Goal: Find contact information: Find contact information

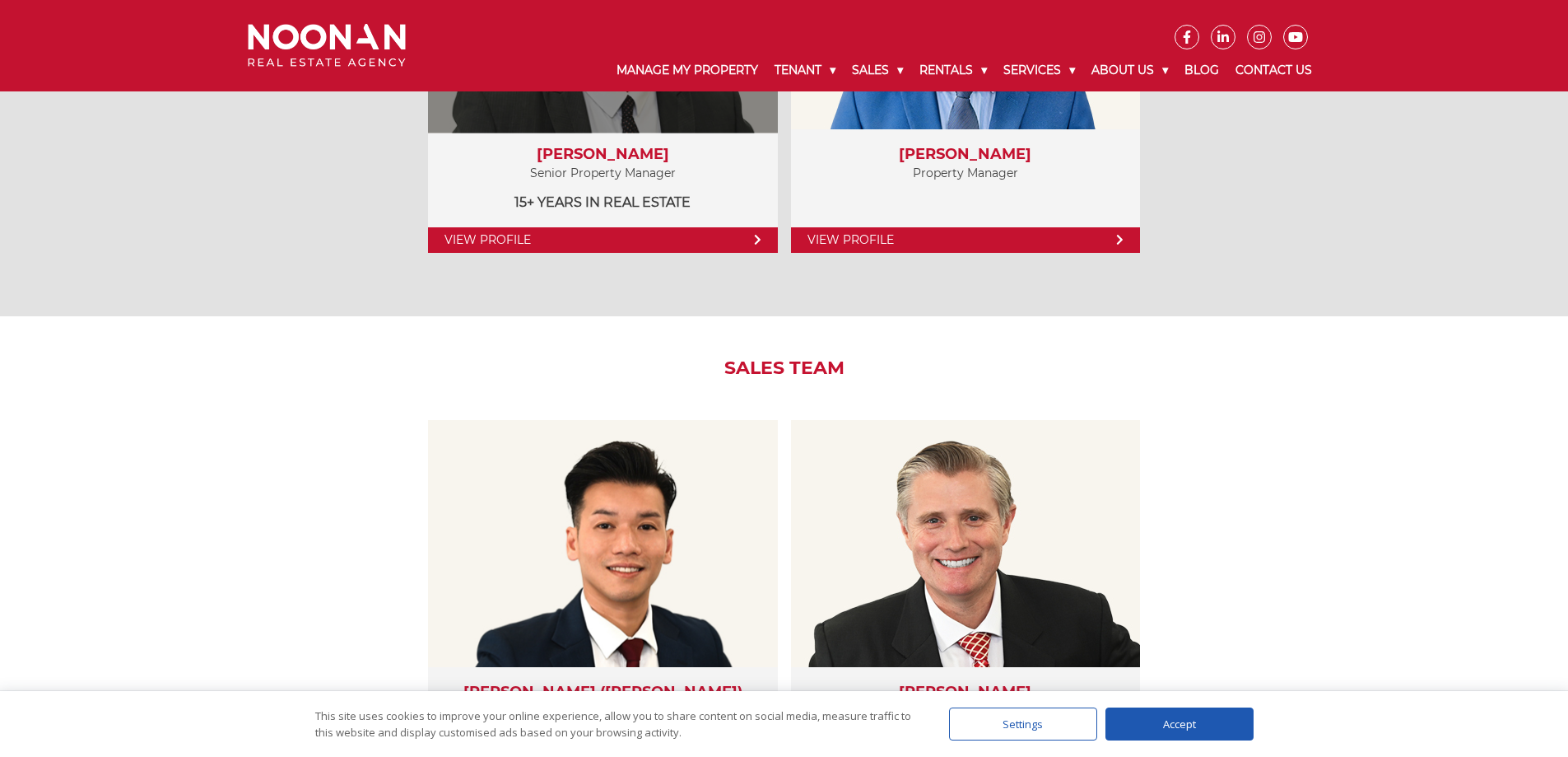
scroll to position [1730, 0]
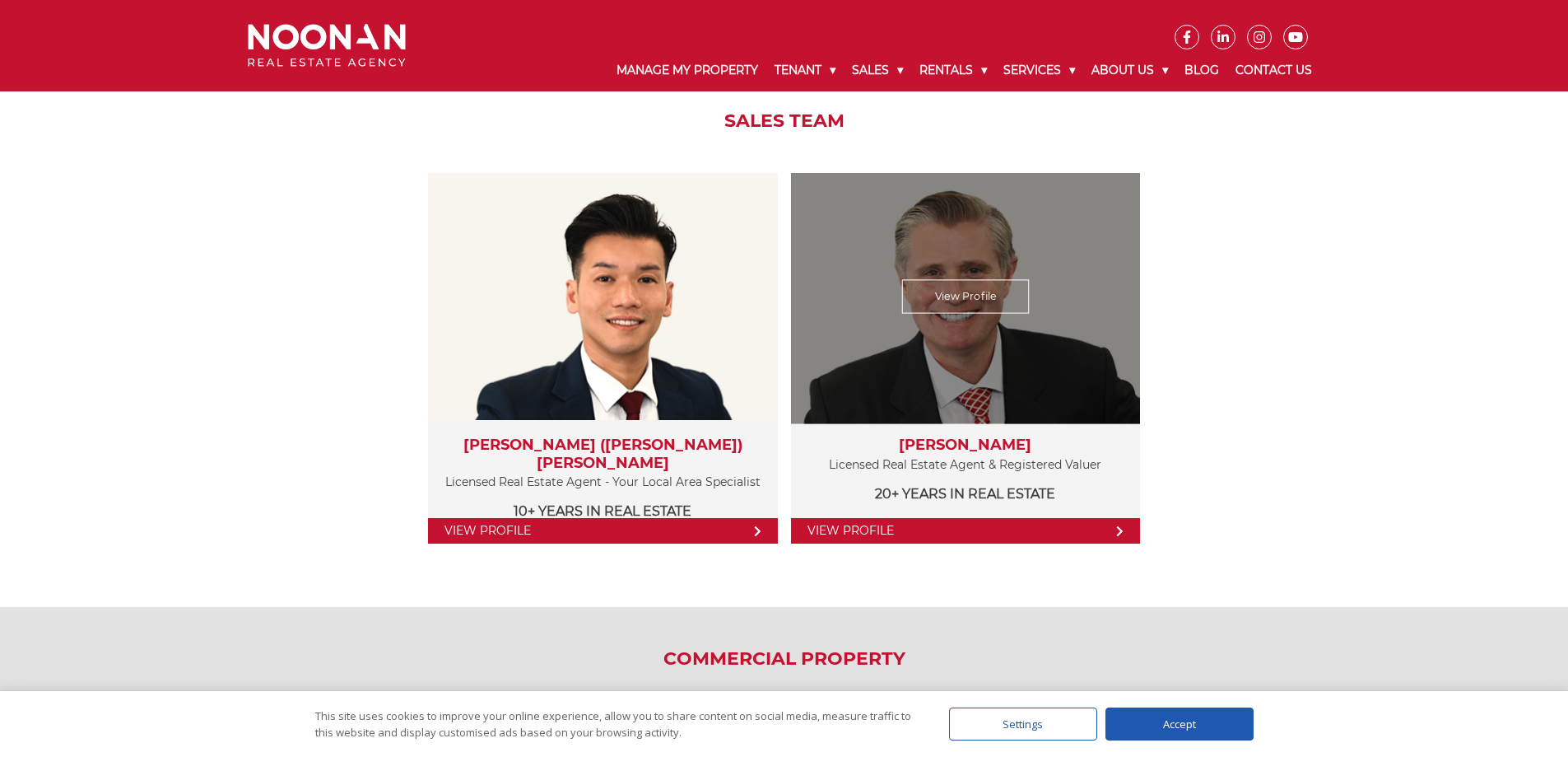
click at [1045, 526] on link "View Profile" at bounding box center [966, 531] width 349 height 26
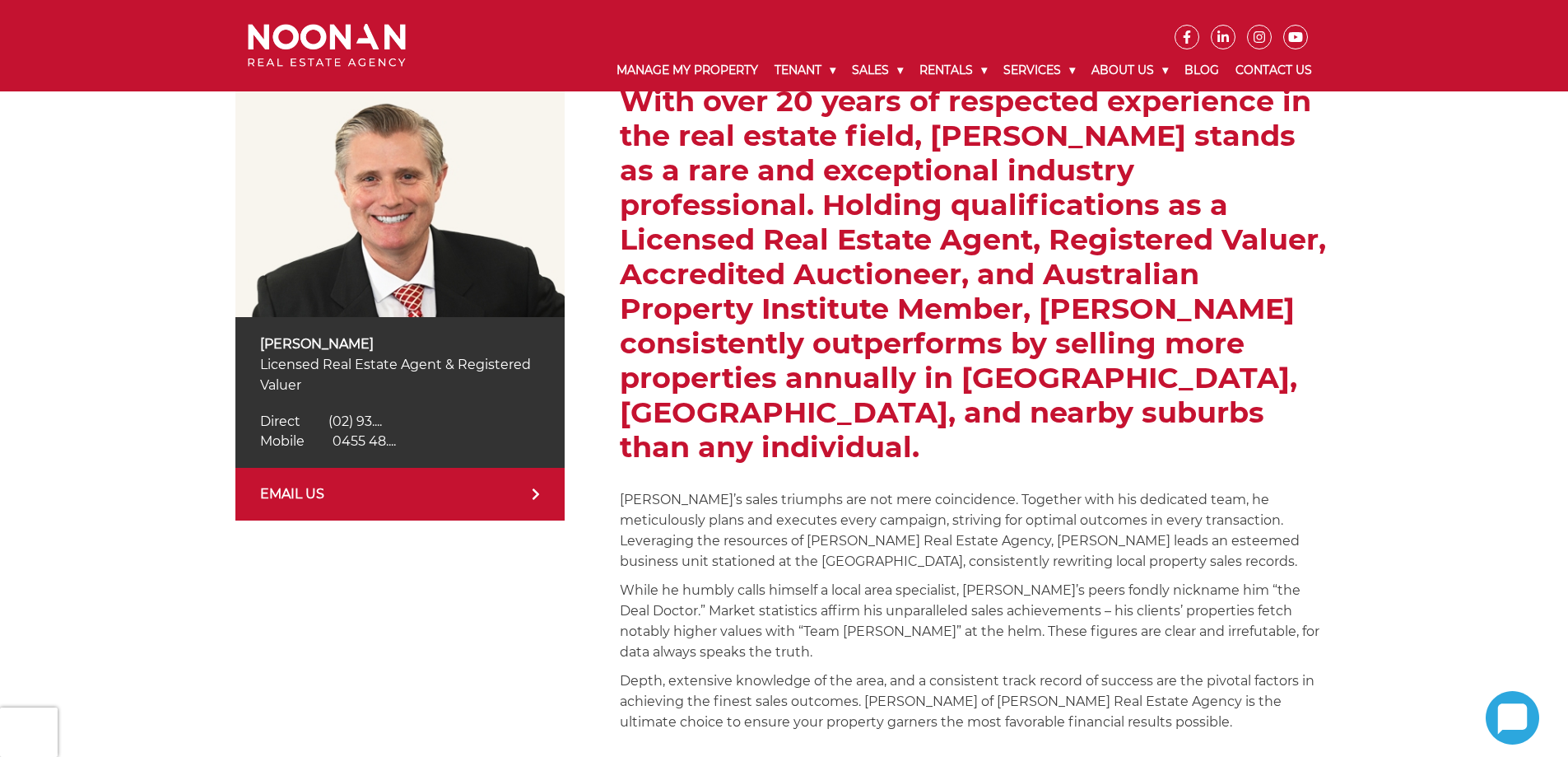
scroll to position [330, 0]
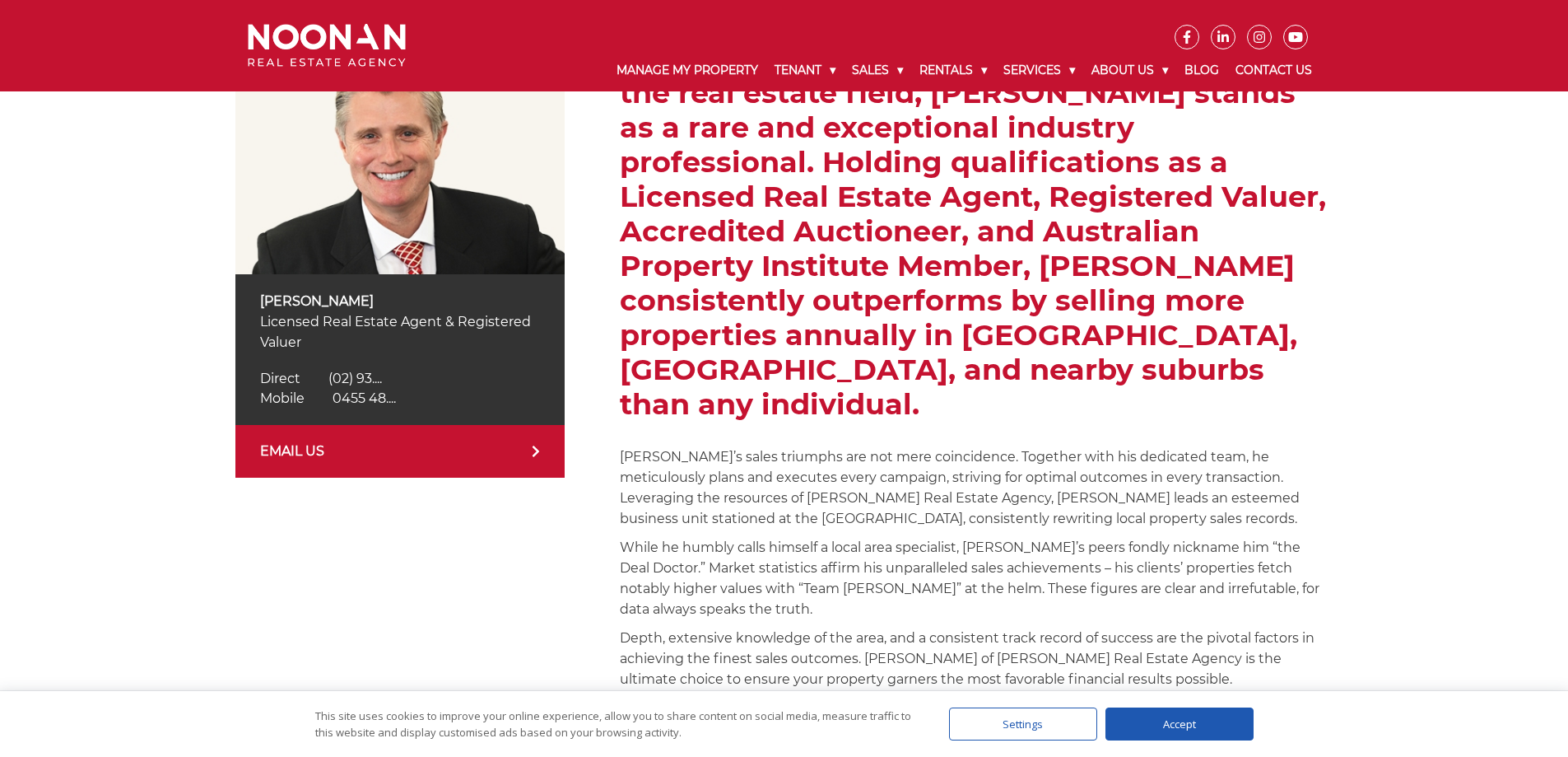
click at [342, 451] on link "EMAIL US" at bounding box center [400, 451] width 329 height 53
drag, startPoint x: 1228, startPoint y: 720, endPoint x: 1315, endPoint y: 672, distance: 99.4
click at [1228, 720] on div "Accept" at bounding box center [1180, 723] width 148 height 33
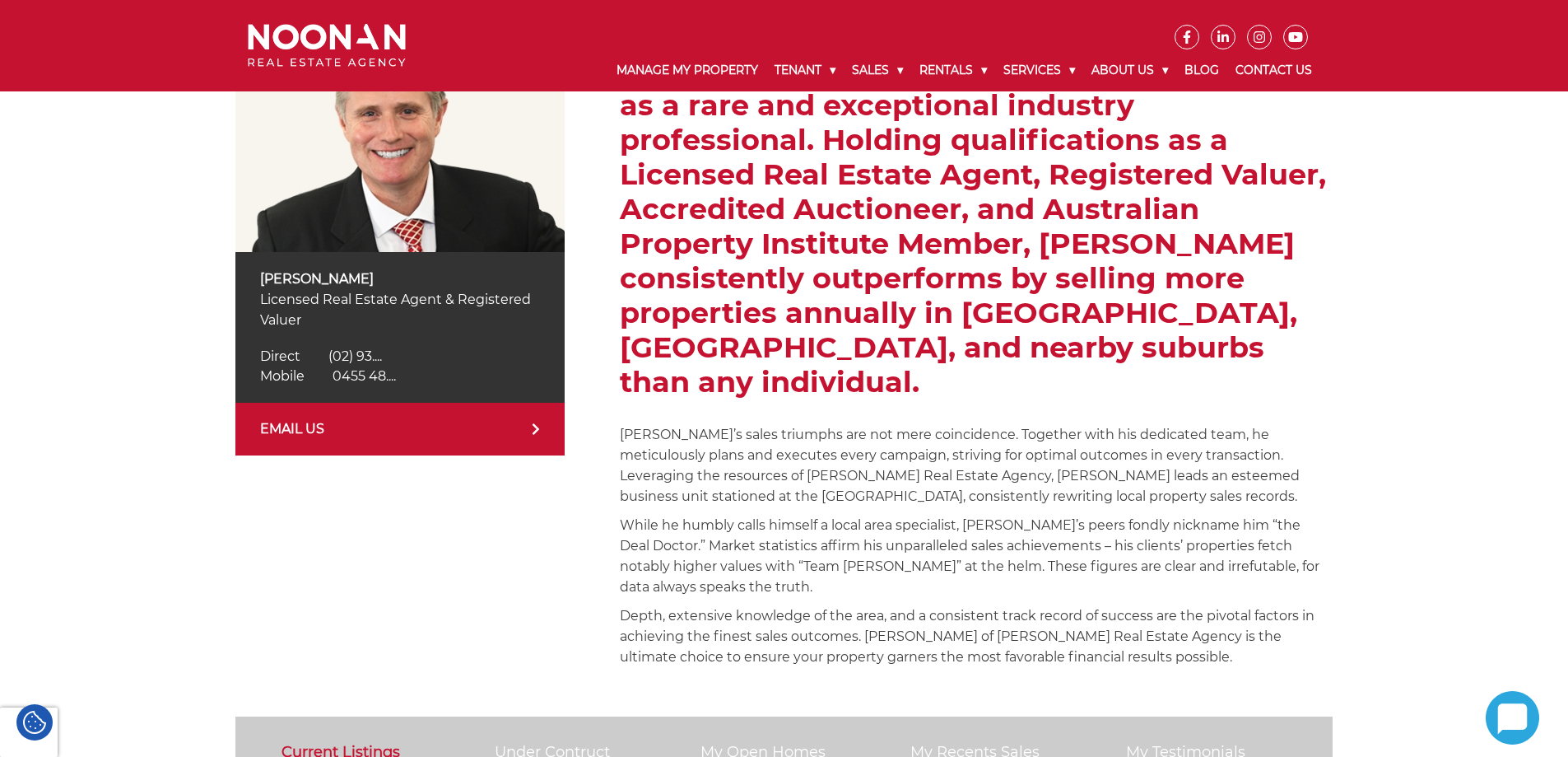
scroll to position [494, 0]
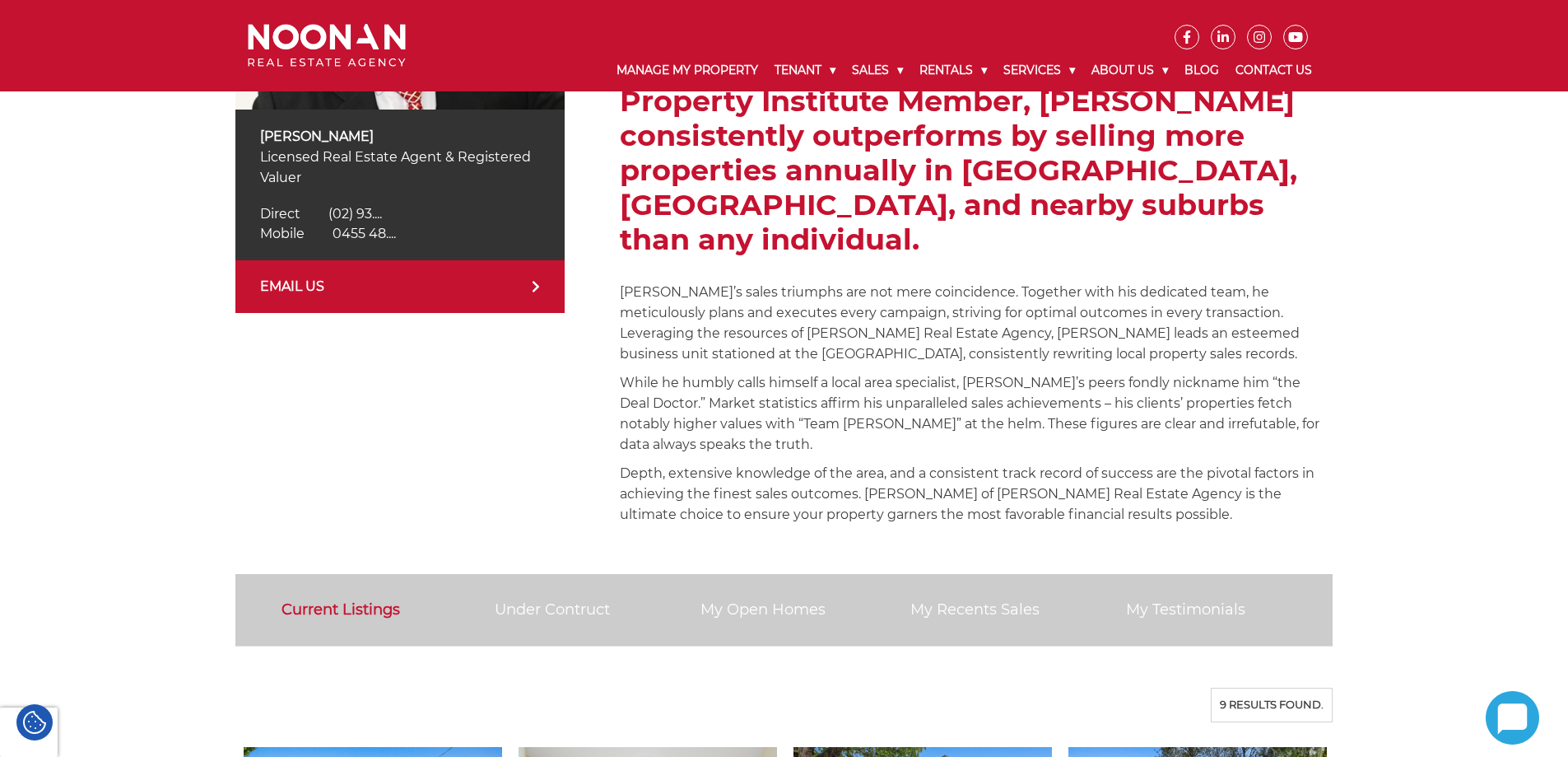
click at [375, 235] on span "0455 48...." at bounding box center [364, 233] width 63 height 16
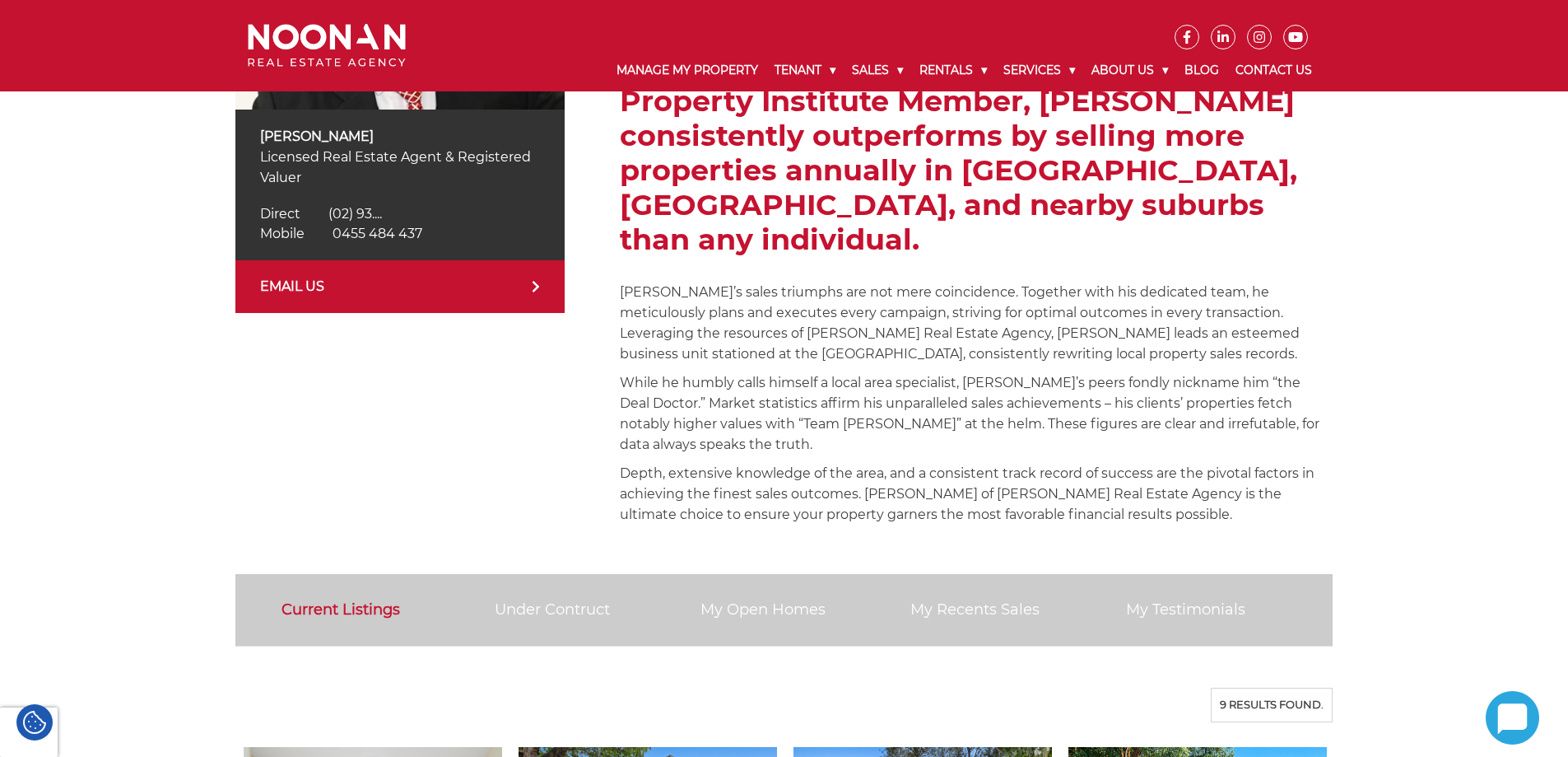
click at [368, 213] on span "(02) 93...." at bounding box center [355, 214] width 53 height 16
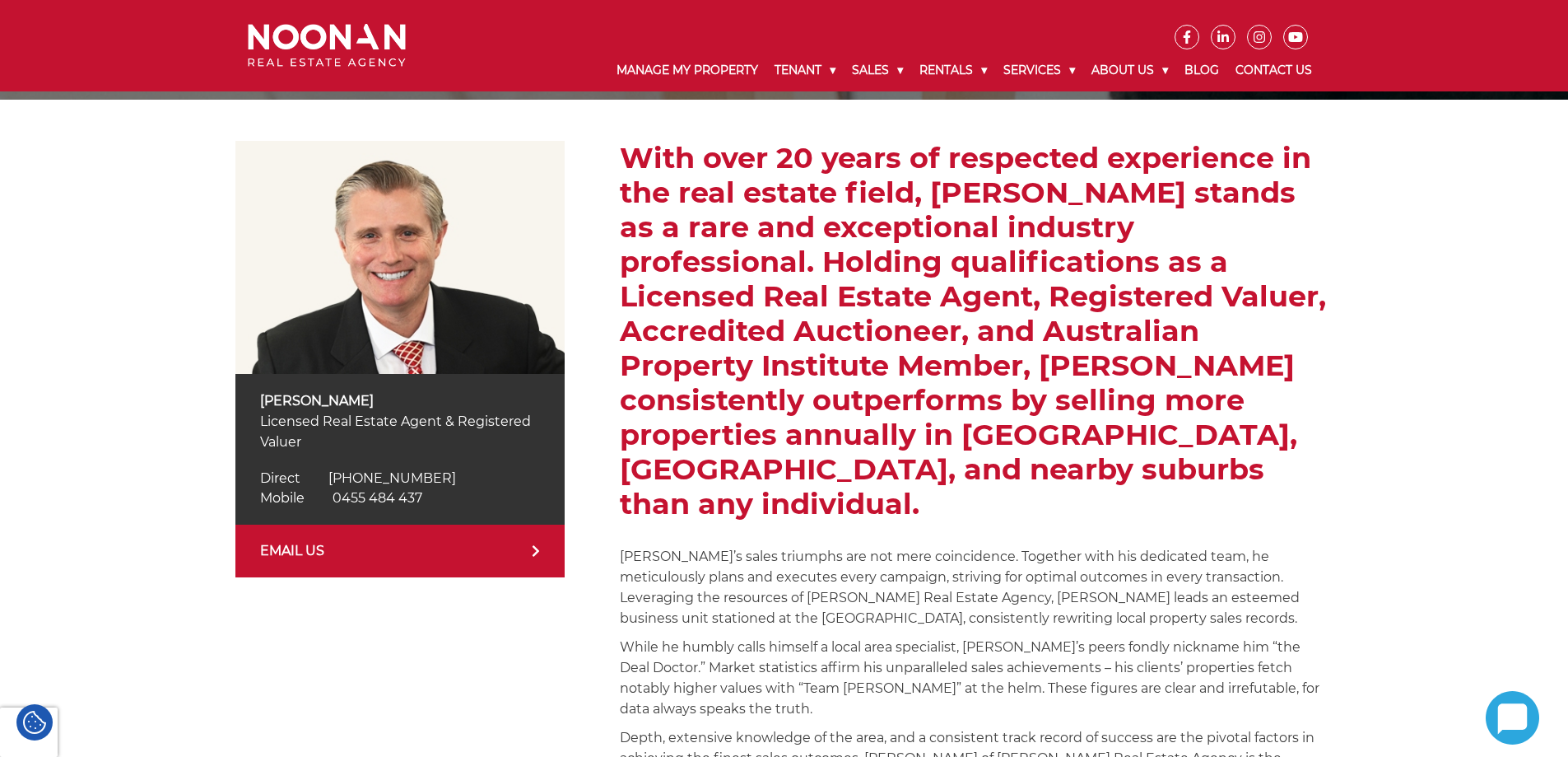
scroll to position [0, 0]
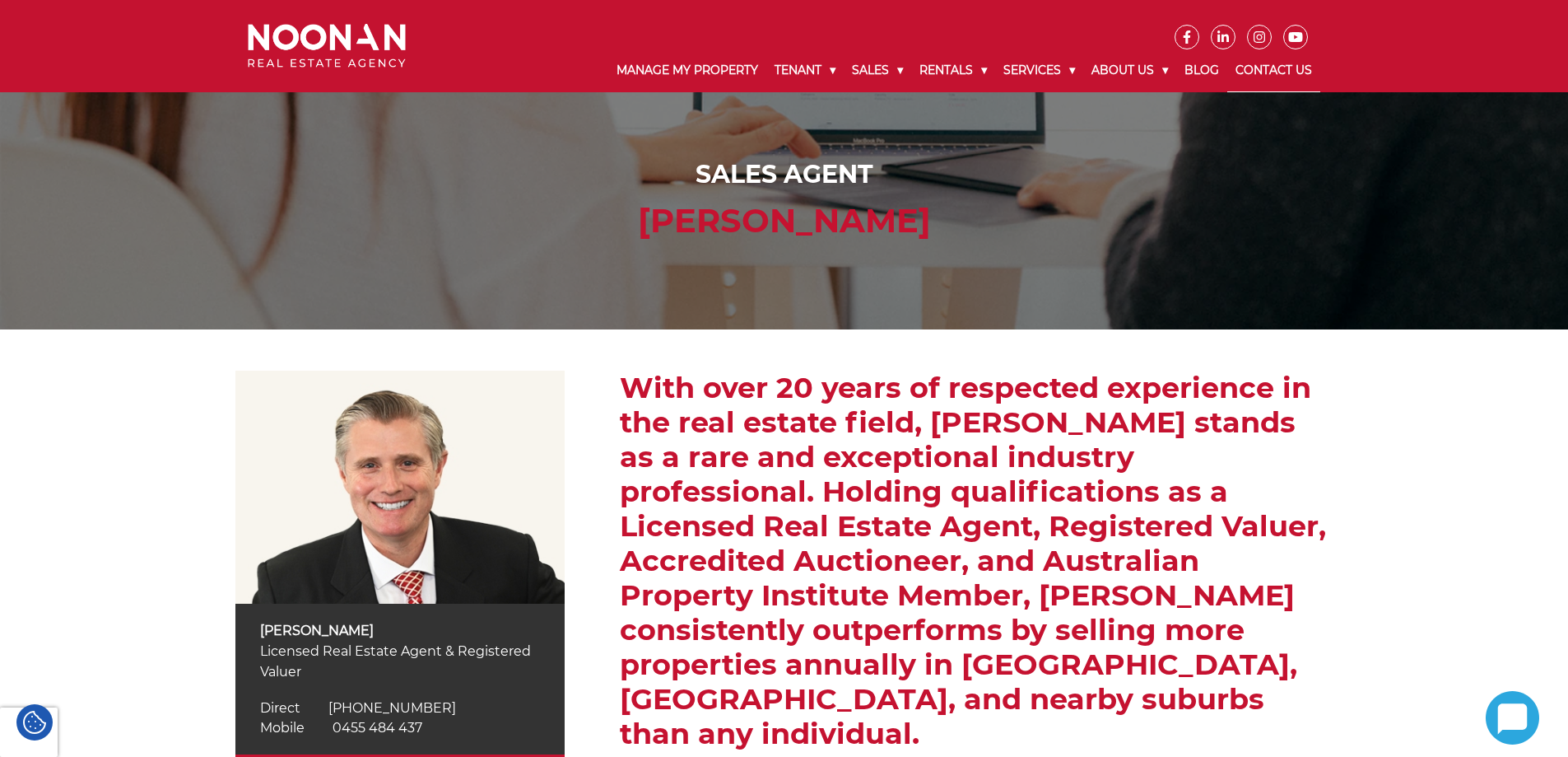
click at [1300, 65] on link "Contact Us" at bounding box center [1274, 70] width 93 height 43
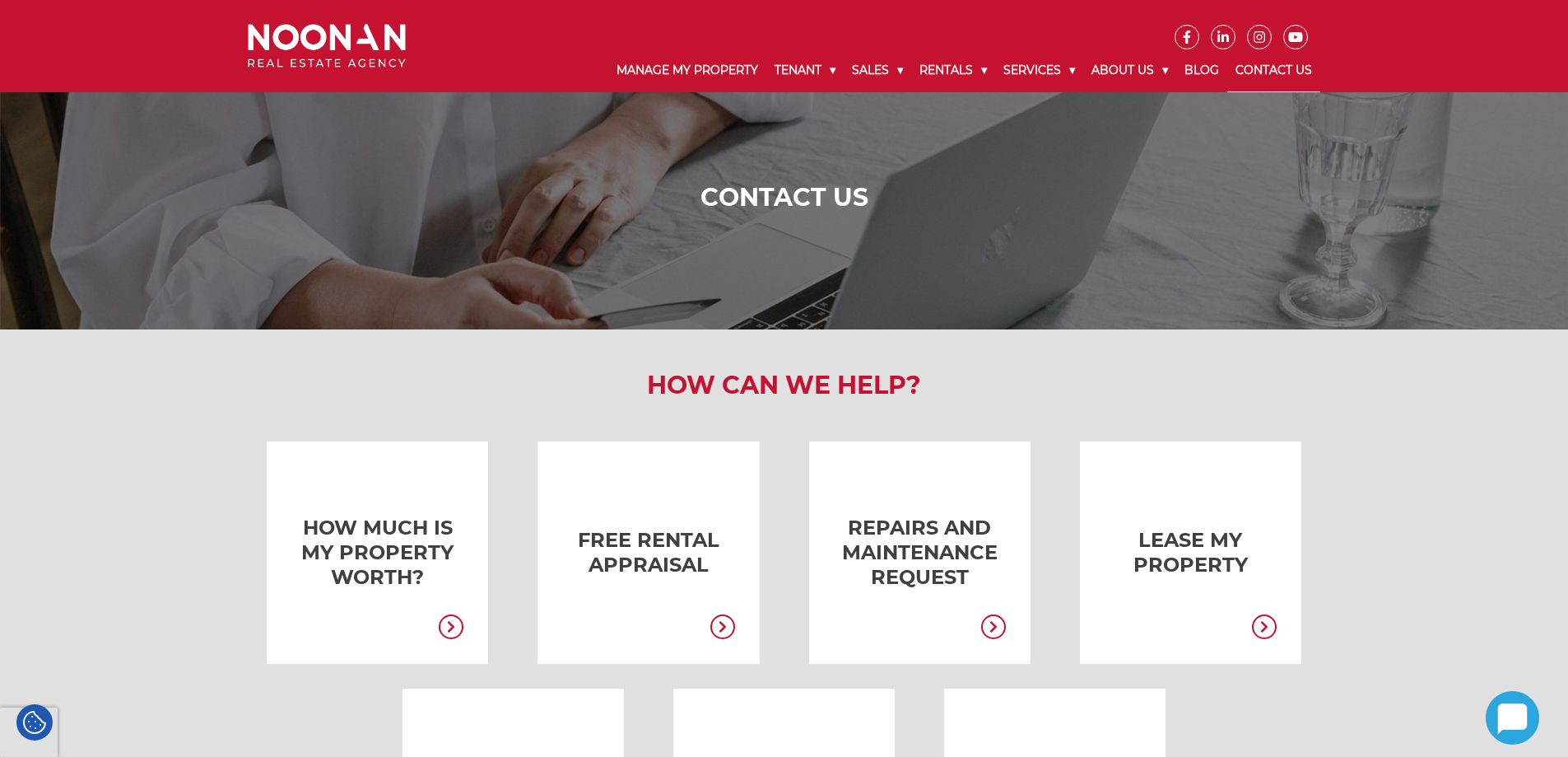
click at [338, 29] on img at bounding box center [327, 45] width 158 height 44
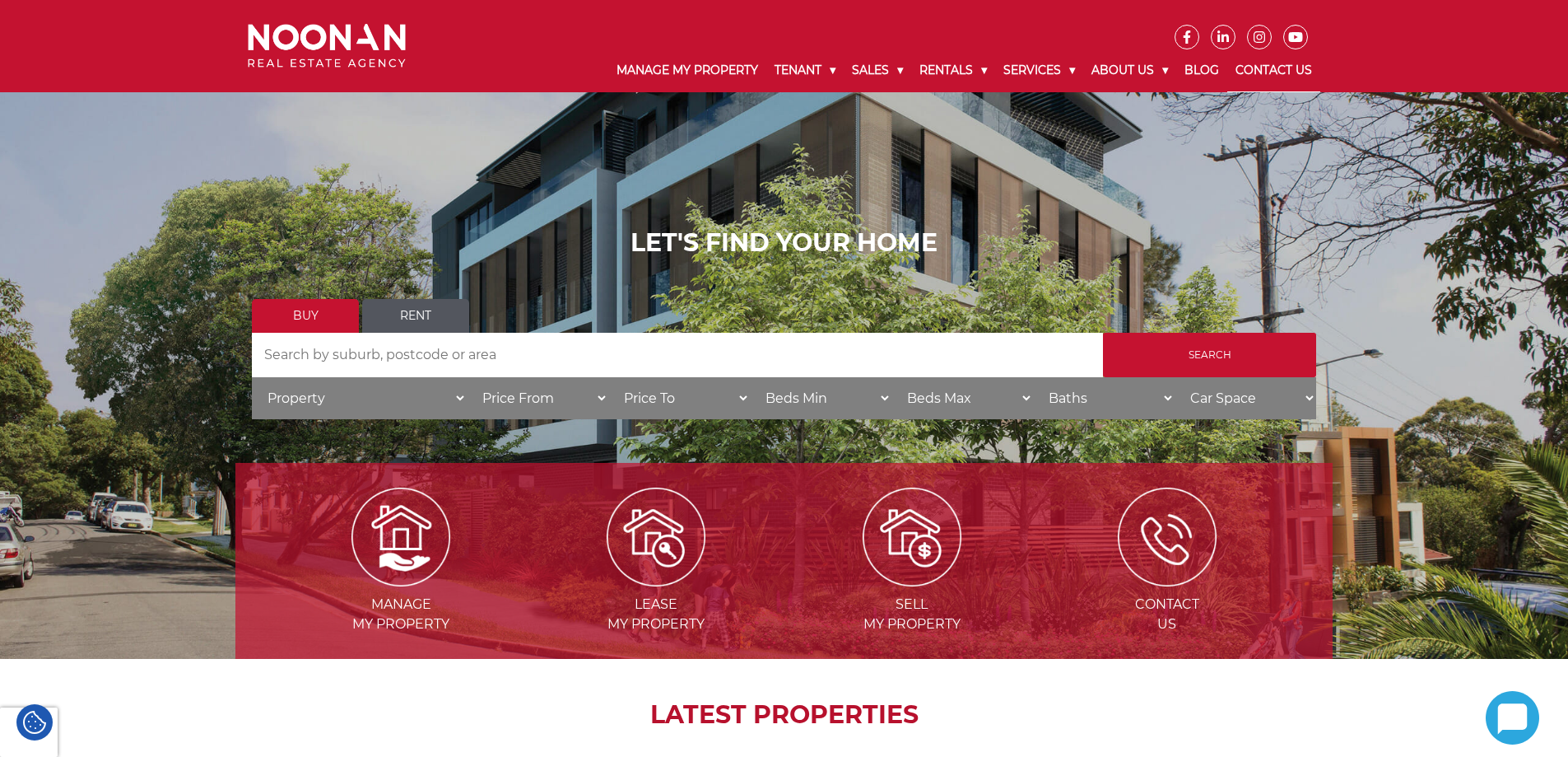
click at [1272, 72] on link "Contact Us" at bounding box center [1274, 70] width 93 height 43
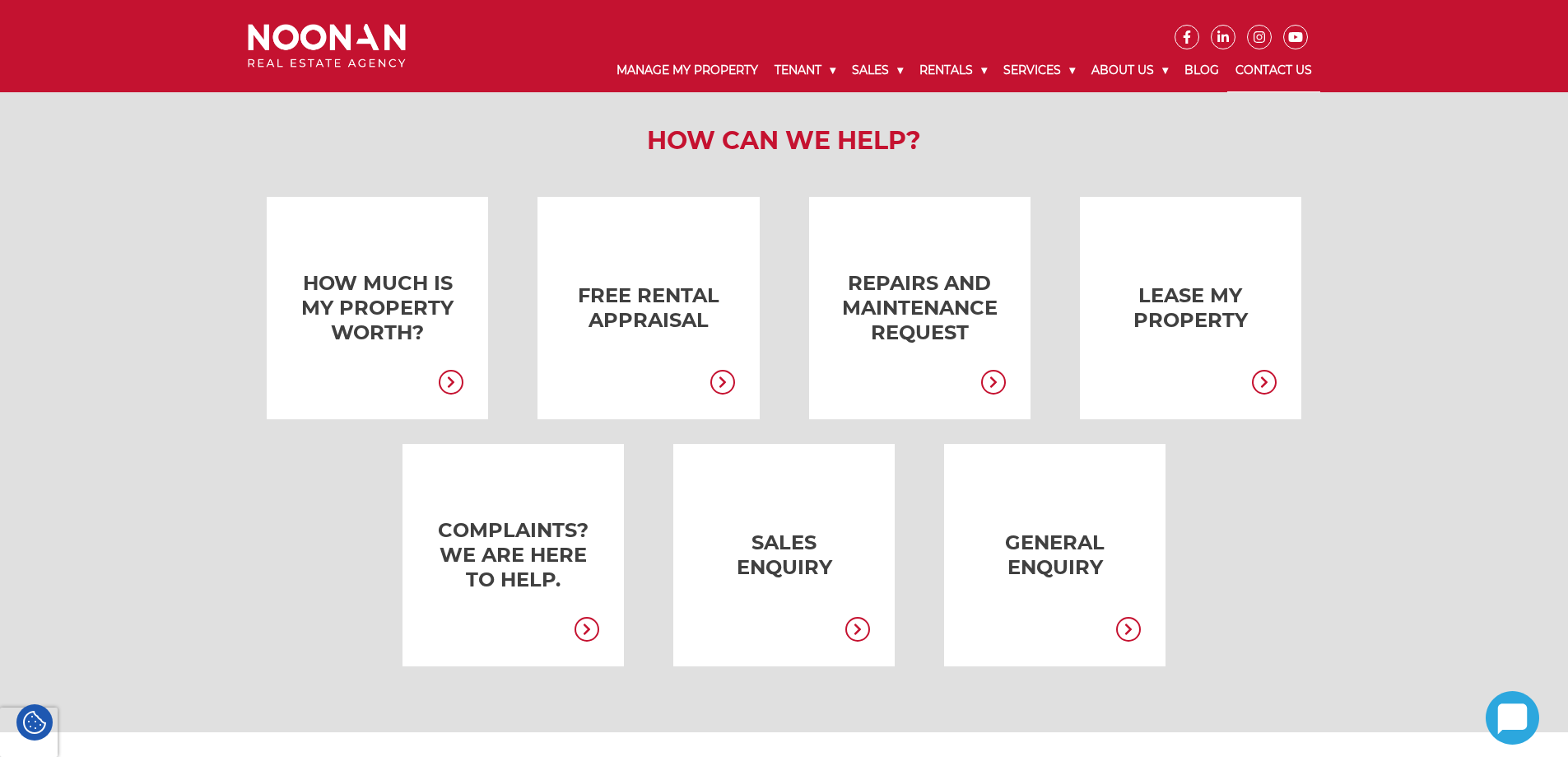
scroll to position [247, 0]
click at [369, 285] on link at bounding box center [353, 305] width 222 height 223
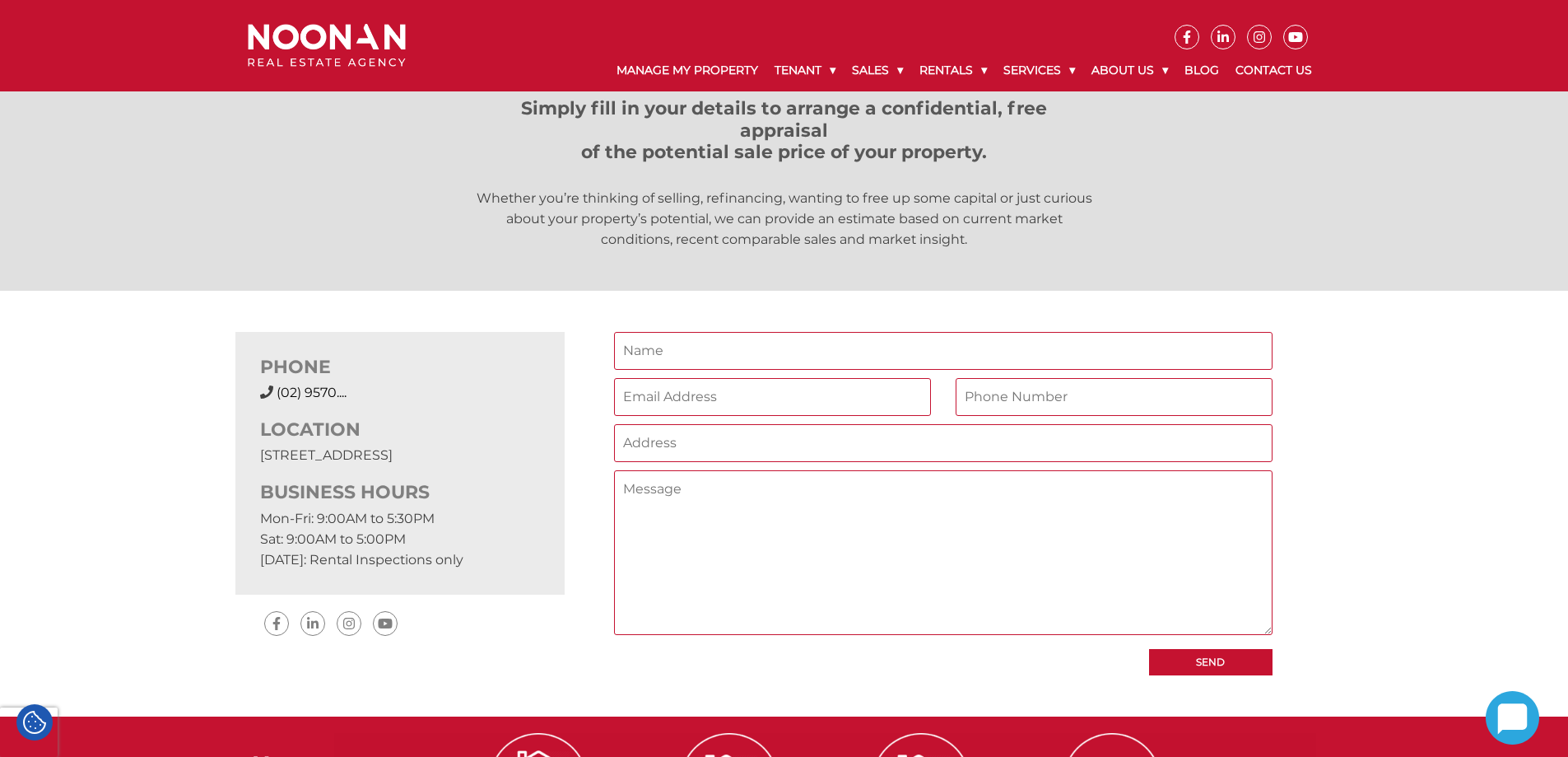
scroll to position [411, 0]
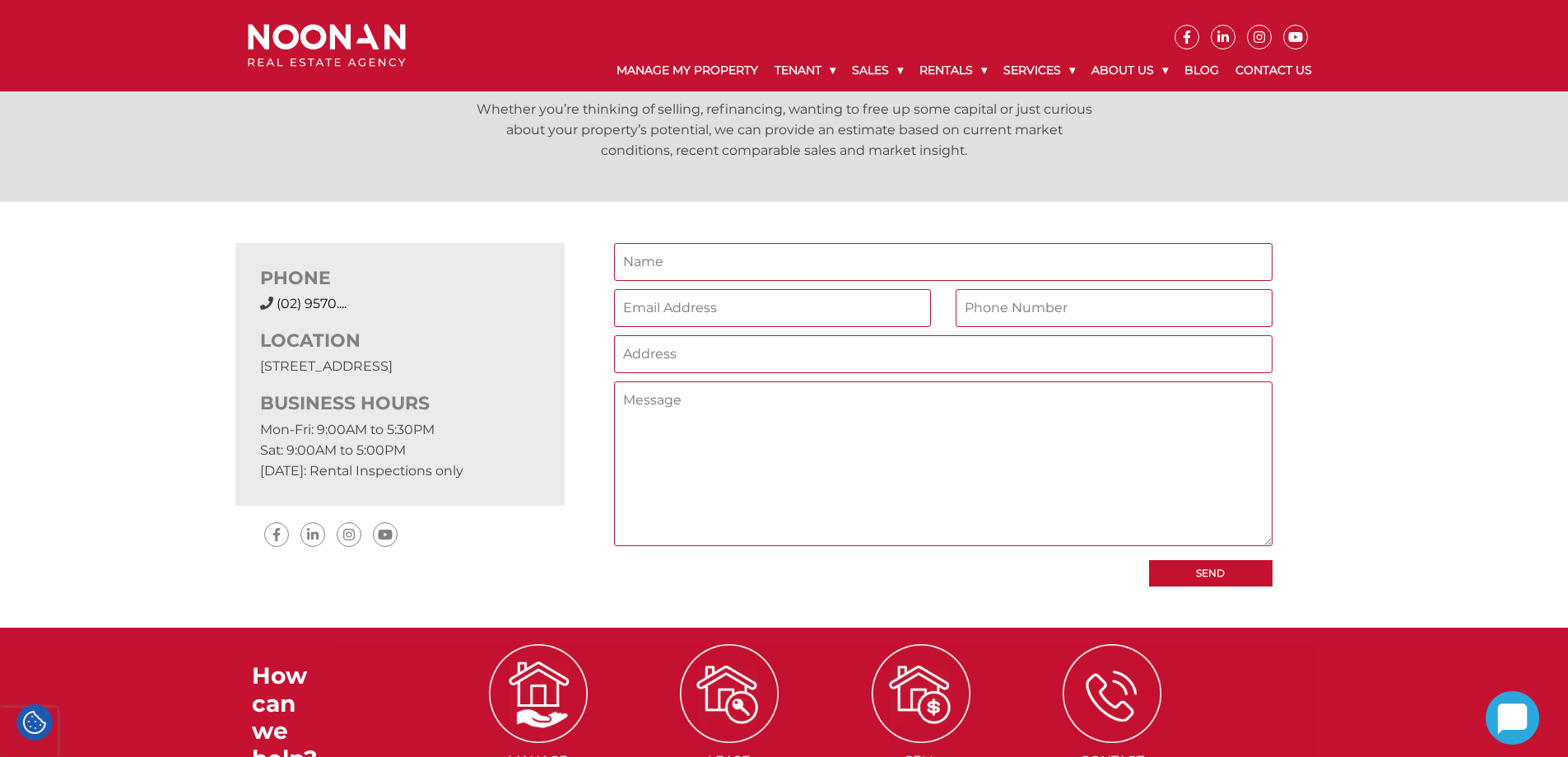
click at [344, 300] on span "(02) 9570...." at bounding box center [312, 304] width 70 height 16
